Goal: Find specific page/section: Find specific page/section

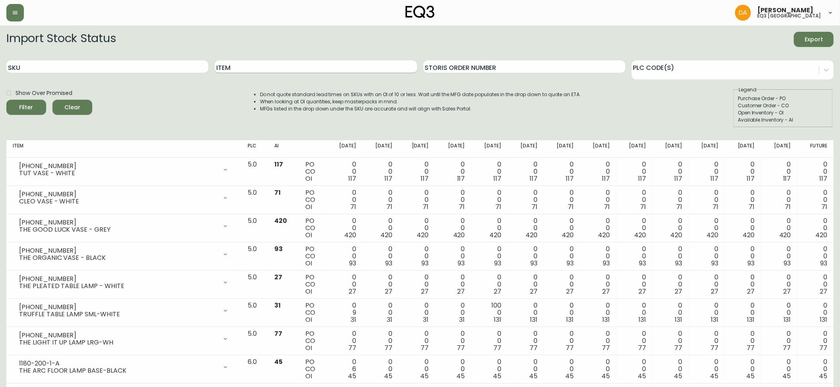
click at [259, 68] on input "Item" at bounding box center [316, 66] width 202 height 13
click at [6, 100] on button "Filter" at bounding box center [26, 107] width 40 height 15
click at [74, 156] on th "Item" at bounding box center [123, 148] width 235 height 17
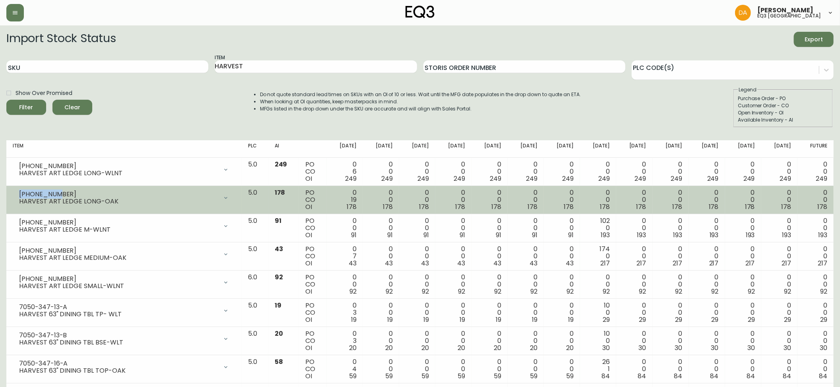
drag, startPoint x: 52, startPoint y: 194, endPoint x: 19, endPoint y: 196, distance: 32.2
click at [19, 196] on div "[PHONE_NUMBER]" at bounding box center [118, 194] width 199 height 7
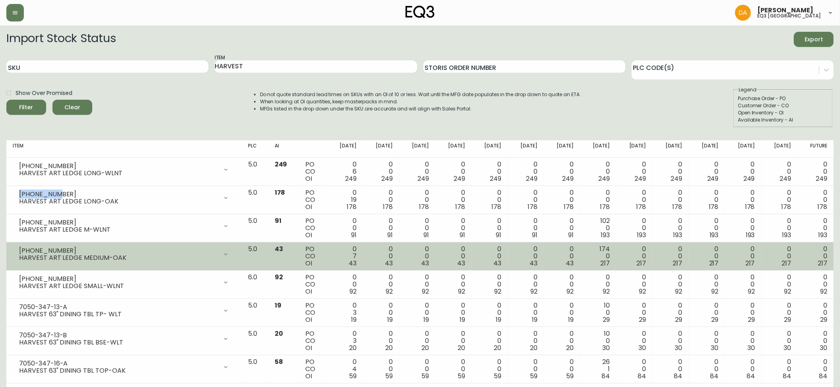
copy div "[PHONE_NUMBER]"
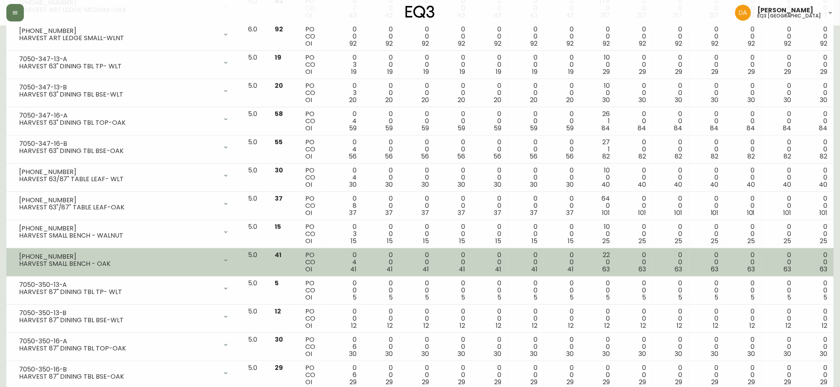
scroll to position [89, 0]
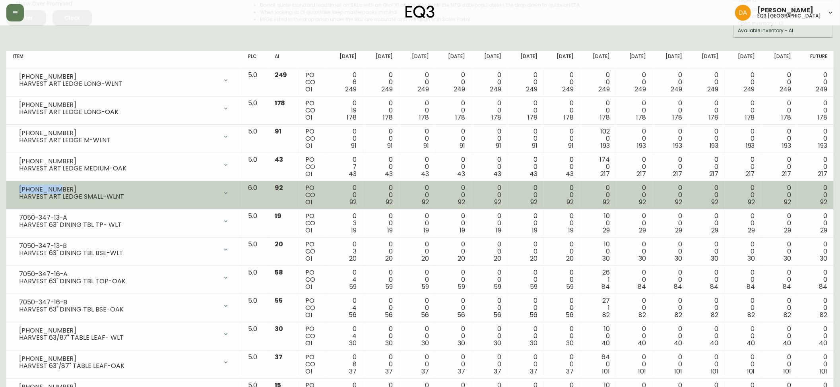
drag, startPoint x: 54, startPoint y: 186, endPoint x: 34, endPoint y: 193, distance: 21.3
click at [19, 191] on div "[PHONE_NUMBER]" at bounding box center [118, 189] width 199 height 7
copy div "[PHONE_NUMBER]"
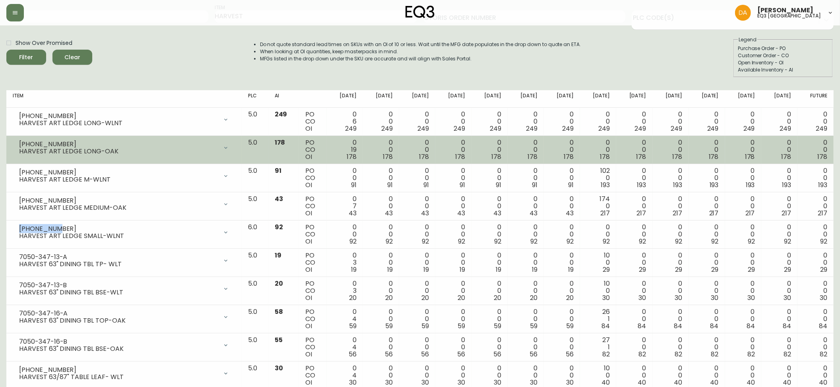
scroll to position [0, 0]
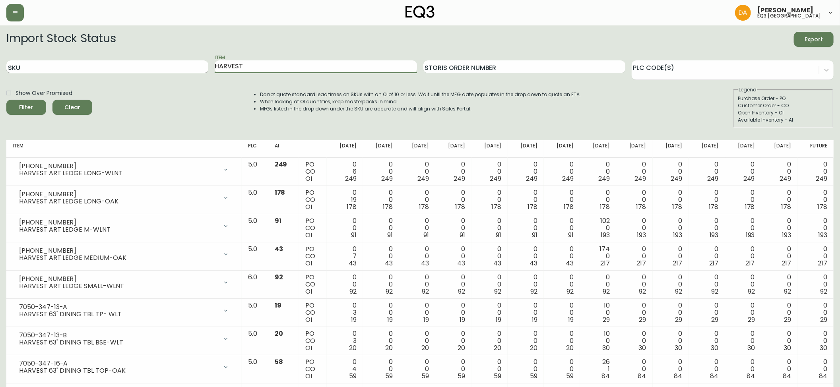
drag, startPoint x: 214, startPoint y: 69, endPoint x: 163, endPoint y: 70, distance: 51.3
click at [163, 70] on div "SKU Item HARVEST Storis Order Number PLC Code(s)" at bounding box center [419, 67] width 827 height 26
click at [6, 100] on button "Filter" at bounding box center [26, 107] width 40 height 15
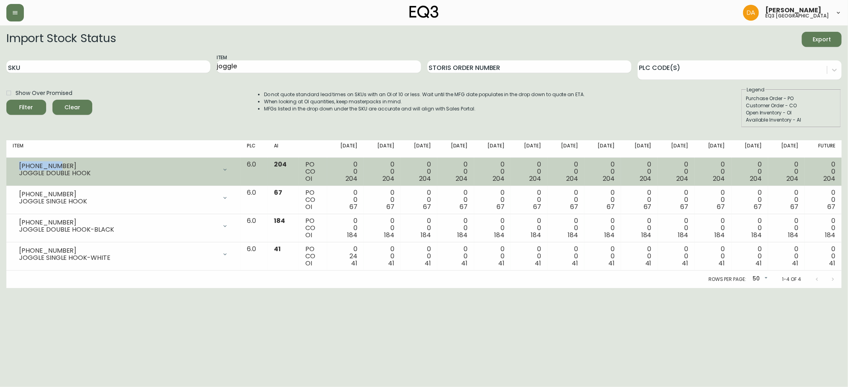
drag, startPoint x: 57, startPoint y: 166, endPoint x: 15, endPoint y: 167, distance: 42.6
click at [15, 167] on div "[PHONE_NUMBER] JOGGLE DOUBLE HOOK" at bounding box center [124, 169] width 222 height 17
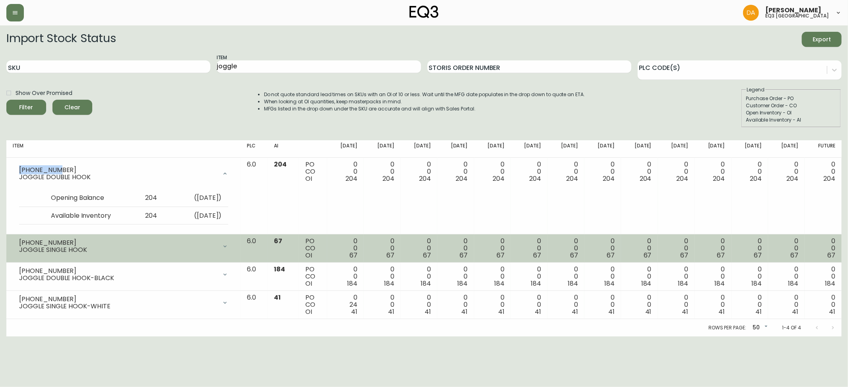
copy div "[PHONE_NUMBER]"
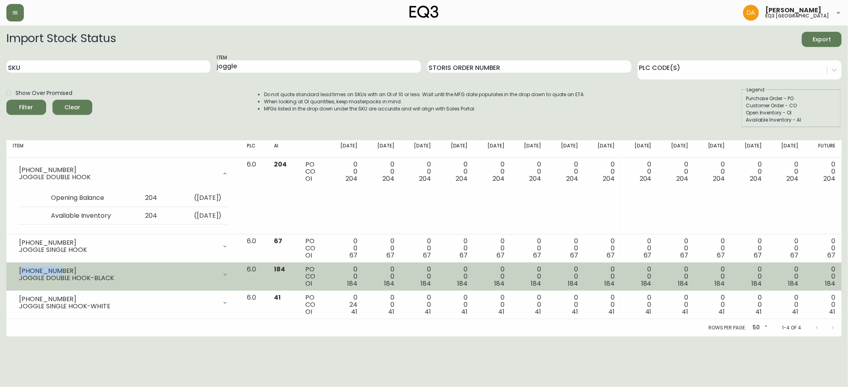
drag, startPoint x: 50, startPoint y: 270, endPoint x: 15, endPoint y: 273, distance: 35.5
click at [15, 273] on div "[PHONE_NUMBER] JOGGLE DOUBLE HOOK-BLACK" at bounding box center [124, 274] width 222 height 17
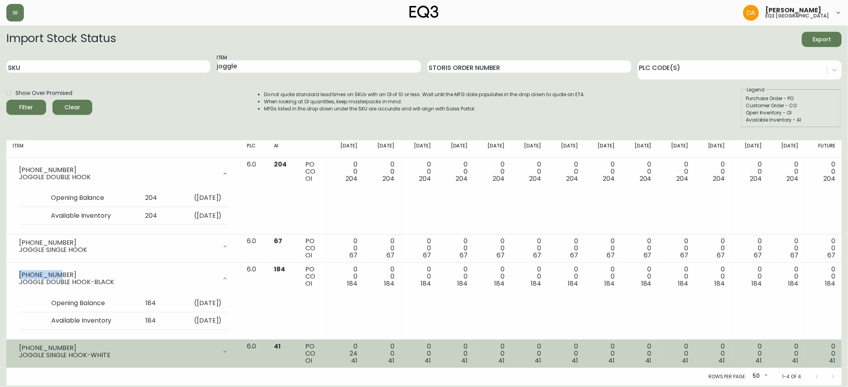
copy div "[PHONE_NUMBER]"
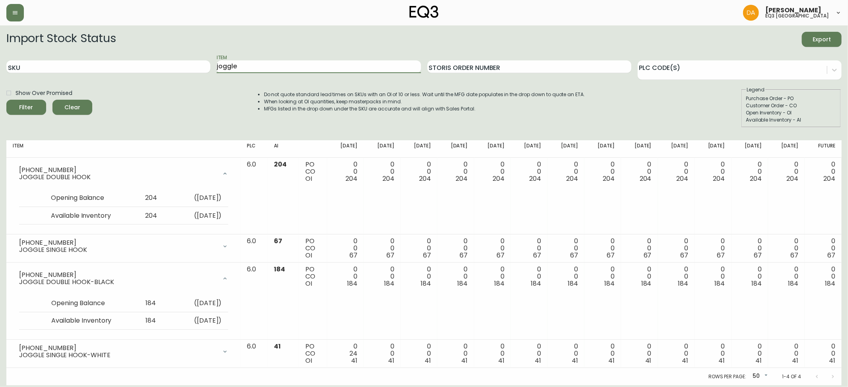
drag, startPoint x: 315, startPoint y: 64, endPoint x: 198, endPoint y: 82, distance: 118.7
click at [198, 82] on form "Import Stock Status Export SKU Item joggle Storis Order Number PLC Code(s) Show…" at bounding box center [423, 80] width 835 height 96
type input "w"
click at [6, 100] on button "Filter" at bounding box center [26, 107] width 40 height 15
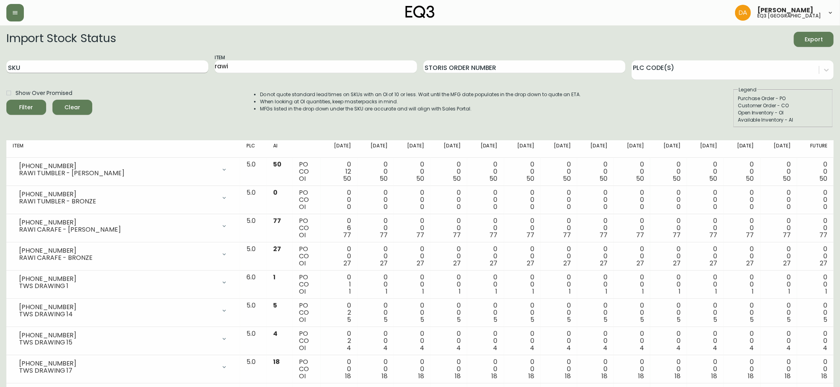
drag, startPoint x: 108, startPoint y: 82, endPoint x: 159, endPoint y: 70, distance: 52.7
click at [108, 82] on form "Import Stock Status Export SKU Item rawi Storis Order Number PLC Code(s) Show O…" at bounding box center [419, 80] width 827 height 96
click at [186, 66] on div "SKU Item rawi Storis Order Number PLC Code(s)" at bounding box center [419, 67] width 827 height 26
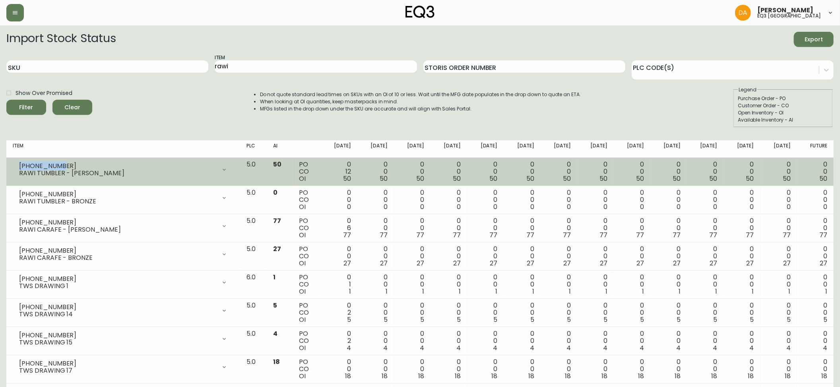
drag, startPoint x: 54, startPoint y: 165, endPoint x: 18, endPoint y: 166, distance: 36.2
click at [18, 166] on div "[PHONE_NUMBER] RAWI TUMBLER - [PERSON_NAME]" at bounding box center [123, 169] width 221 height 17
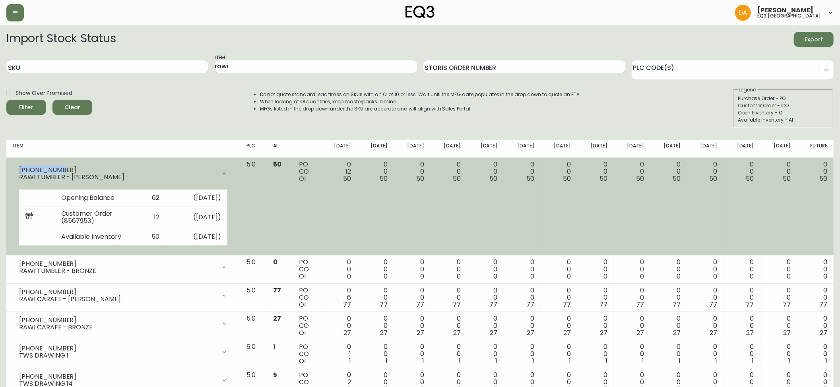
copy div "[PHONE_NUMBER]"
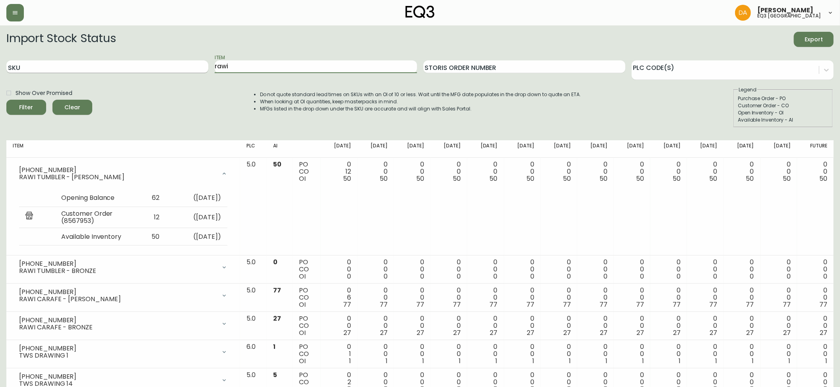
drag, startPoint x: 263, startPoint y: 64, endPoint x: 161, endPoint y: 64, distance: 101.8
click at [161, 64] on div "SKU Item rawi Storis Order Number PLC Code(s)" at bounding box center [419, 67] width 827 height 26
click at [6, 100] on button "Filter" at bounding box center [26, 107] width 40 height 15
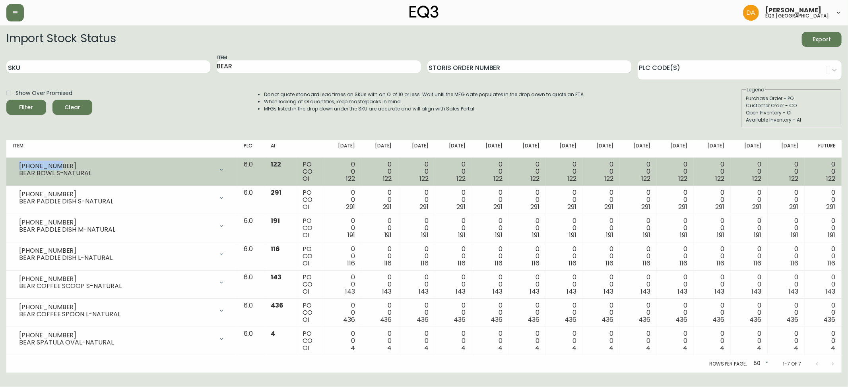
drag, startPoint x: 48, startPoint y: 167, endPoint x: 13, endPoint y: 167, distance: 35.4
click at [13, 167] on div "[PHONE_NUMBER] BEAR BOWL S-NATURAL" at bounding box center [122, 169] width 218 height 17
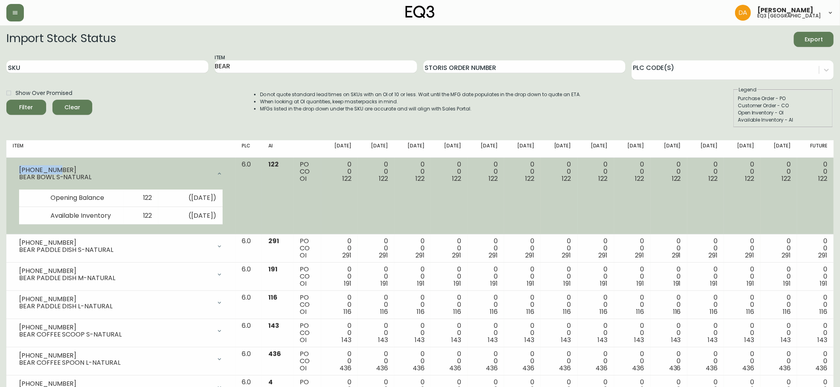
copy div "[PHONE_NUMBER]"
click at [227, 168] on div at bounding box center [220, 174] width 16 height 16
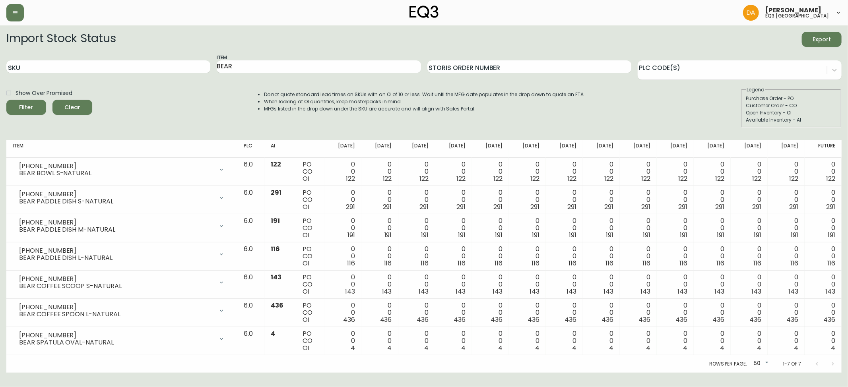
click at [835, 107] on div "Customer Order - CO" at bounding box center [791, 105] width 91 height 7
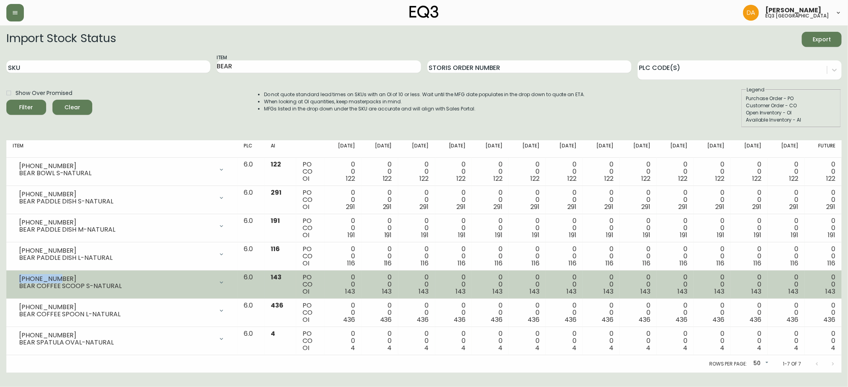
drag, startPoint x: 52, startPoint y: 276, endPoint x: 19, endPoint y: 276, distance: 33.4
click at [19, 276] on div "[PHONE_NUMBER]" at bounding box center [116, 279] width 194 height 7
copy div "[PHONE_NUMBER]"
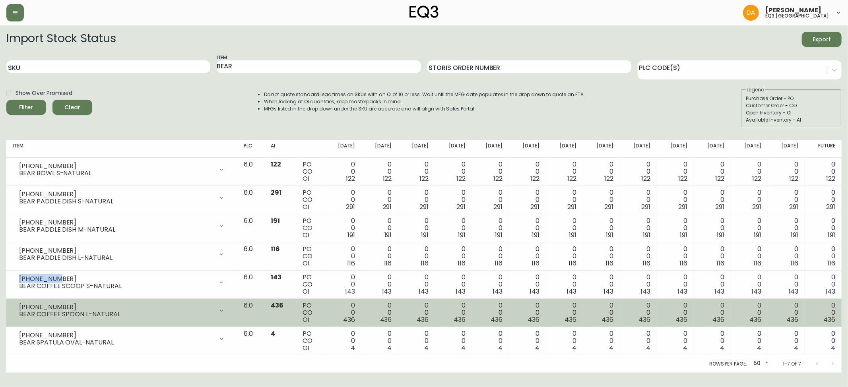
drag, startPoint x: 53, startPoint y: 302, endPoint x: 44, endPoint y: 304, distance: 9.3
click at [44, 304] on div "[PHONE_NUMBER] BEAR COFFEE SPOON L-NATURAL" at bounding box center [122, 310] width 218 height 17
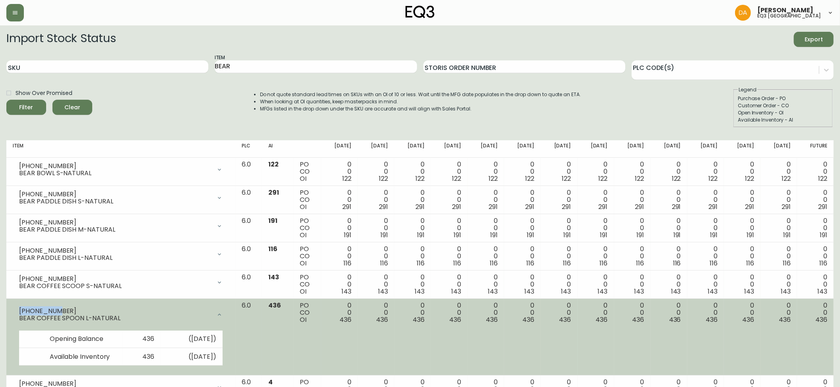
drag, startPoint x: 54, startPoint y: 312, endPoint x: 21, endPoint y: 306, distance: 34.0
click at [21, 306] on div "[PHONE_NUMBER] BEAR COFFEE SPOON L-NATURAL" at bounding box center [121, 314] width 216 height 25
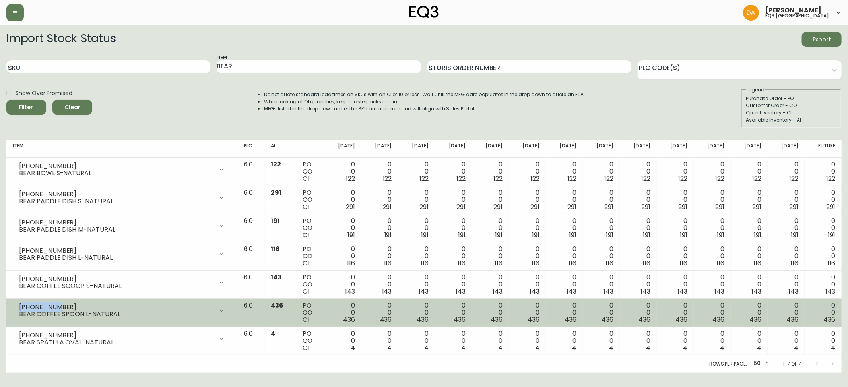
copy div "[PHONE_NUMBER]"
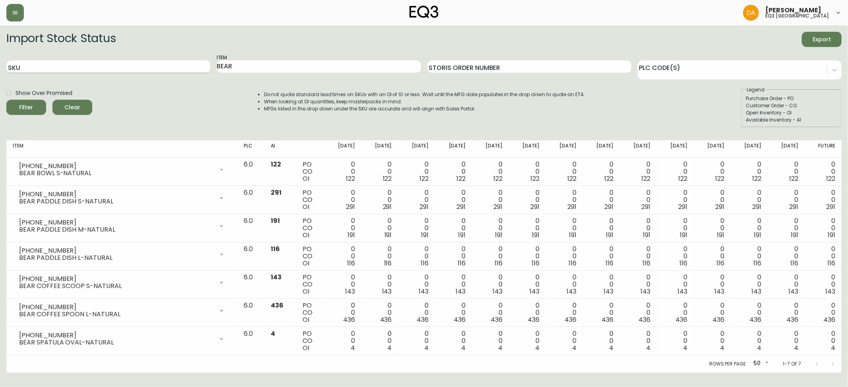
drag, startPoint x: 128, startPoint y: 65, endPoint x: 117, endPoint y: 65, distance: 11.1
click at [118, 65] on div "SKU Item BEAR Storis Order Number PLC Code(s)" at bounding box center [423, 67] width 835 height 26
click at [6, 100] on button "Filter" at bounding box center [26, 107] width 40 height 15
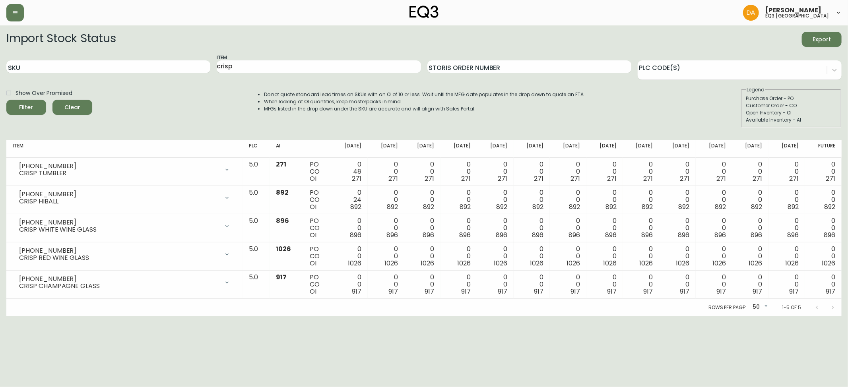
click at [115, 129] on div "Import Stock Status Export SKU Item crisp Storis Order Number PLC Code(s) Show …" at bounding box center [423, 83] width 835 height 102
drag, startPoint x: 239, startPoint y: 65, endPoint x: 193, endPoint y: 73, distance: 46.4
click at [193, 73] on div "SKU Item crisp Storis Order Number PLC Code(s)" at bounding box center [423, 67] width 835 height 26
type input "[GEOGRAPHIC_DATA]"
click at [6, 100] on button "Filter" at bounding box center [26, 107] width 40 height 15
